Goal: Navigation & Orientation: Find specific page/section

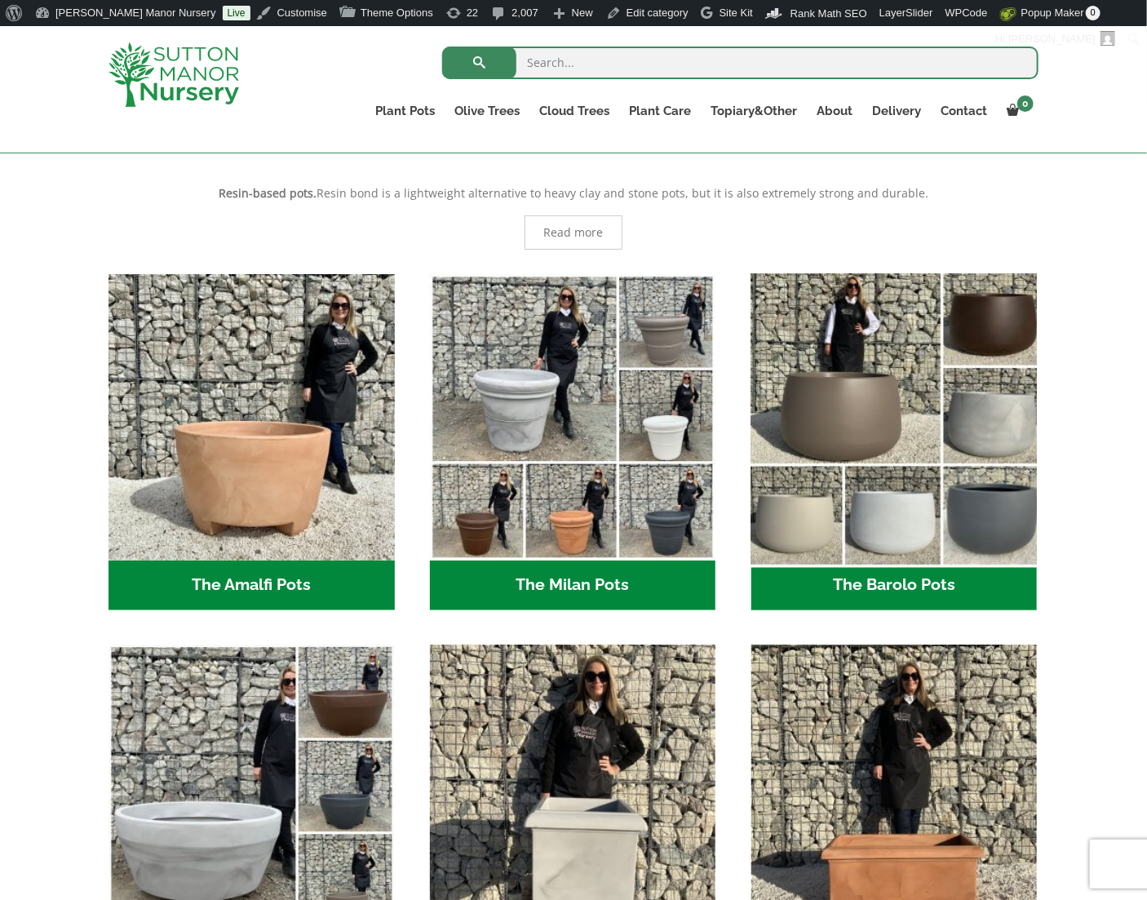
click at [901, 397] on img "Visit product category The Barolo Pots" at bounding box center [894, 417] width 300 height 300
